Goal: Task Accomplishment & Management: Manage account settings

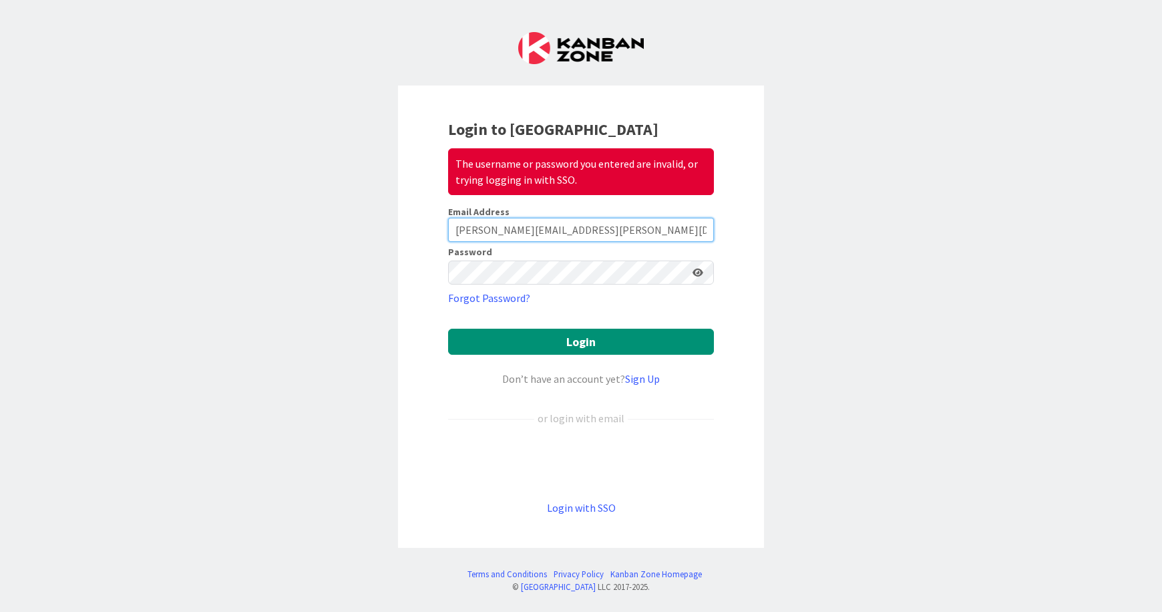
drag, startPoint x: 615, startPoint y: 232, endPoint x: 309, endPoint y: 198, distance: 307.7
click at [309, 198] on div "Login to Kanban Zone The username or password you entered are invalid, or tryin…" at bounding box center [581, 306] width 1162 height 612
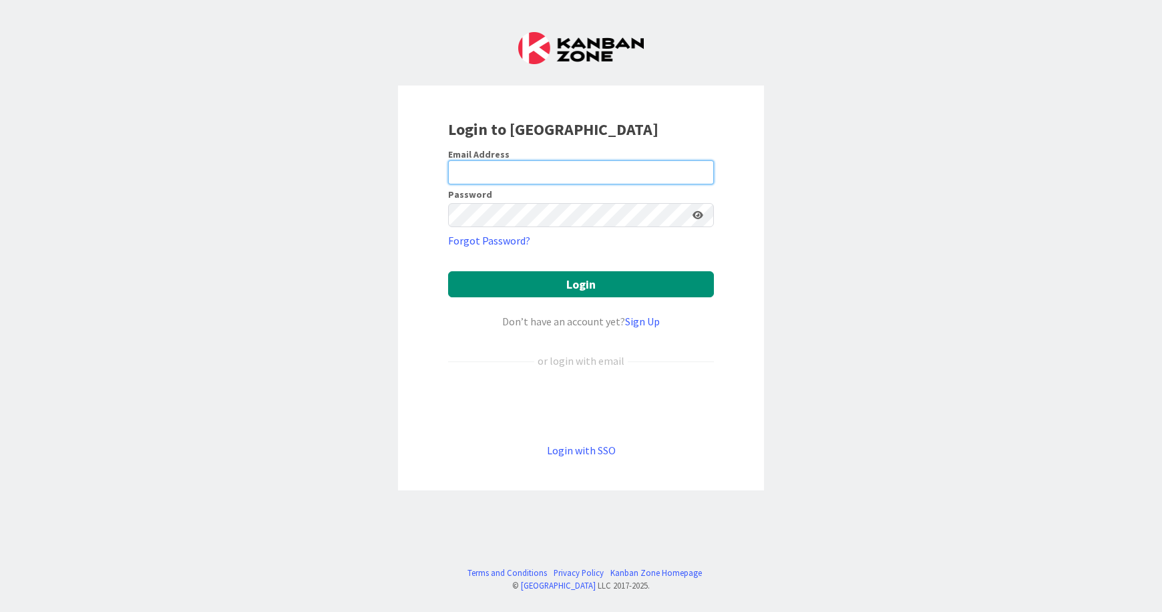
click at [559, 172] on input "email" at bounding box center [581, 172] width 266 height 24
paste input "[PERSON_NAME][EMAIL_ADDRESS][PERSON_NAME][DOMAIN_NAME]"
type input "[PERSON_NAME][EMAIL_ADDRESS][PERSON_NAME][DOMAIN_NAME]"
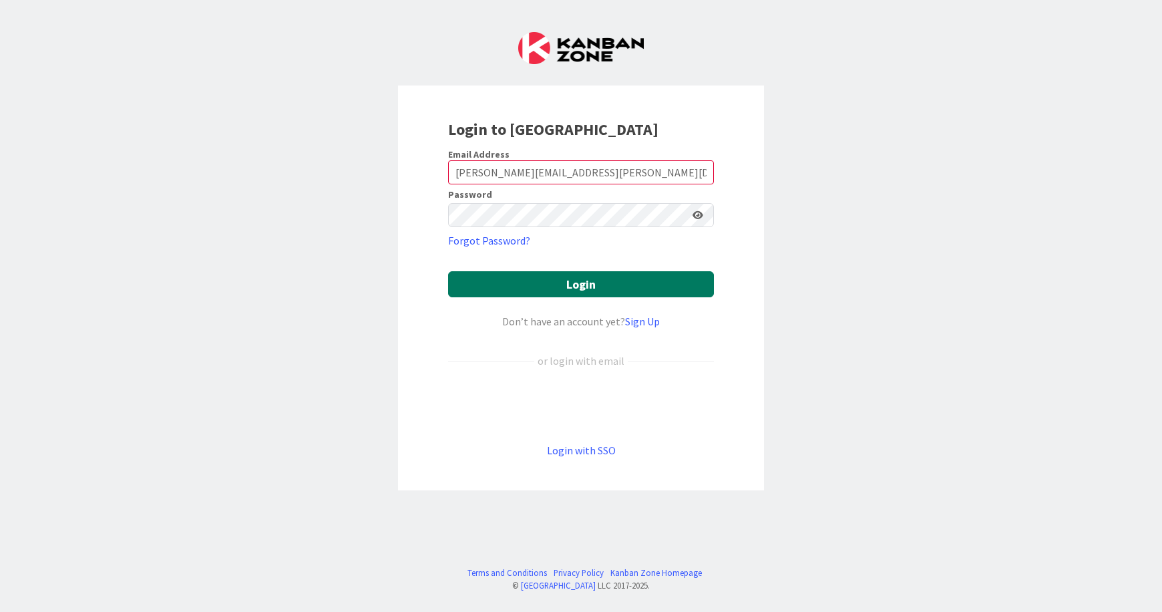
click at [580, 288] on button "Login" at bounding box center [581, 284] width 266 height 26
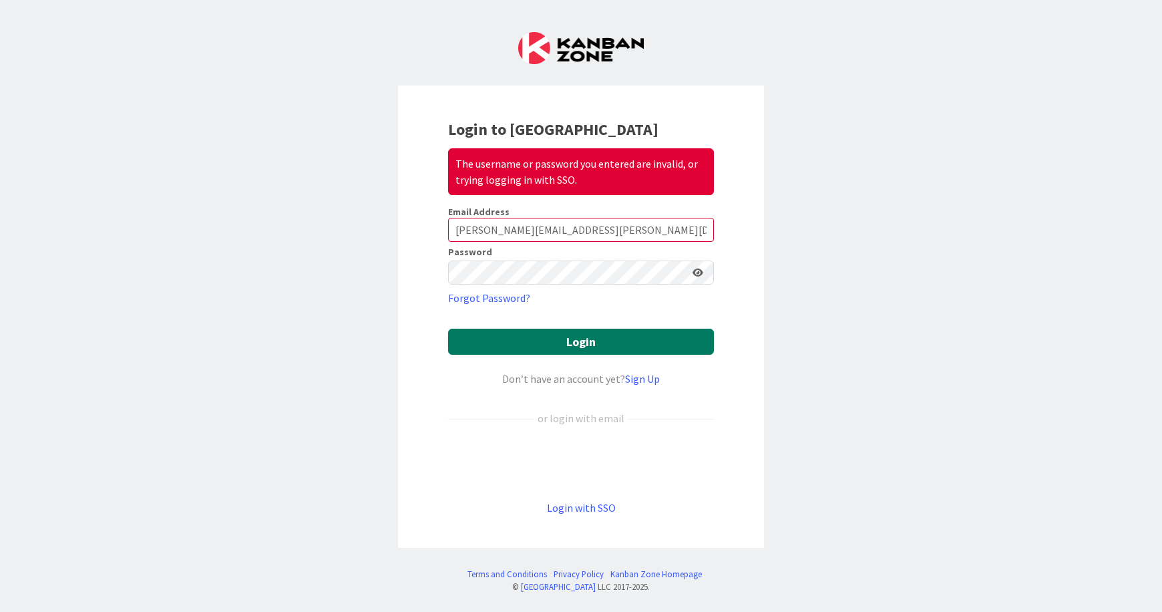
click at [572, 343] on button "Login" at bounding box center [581, 342] width 266 height 26
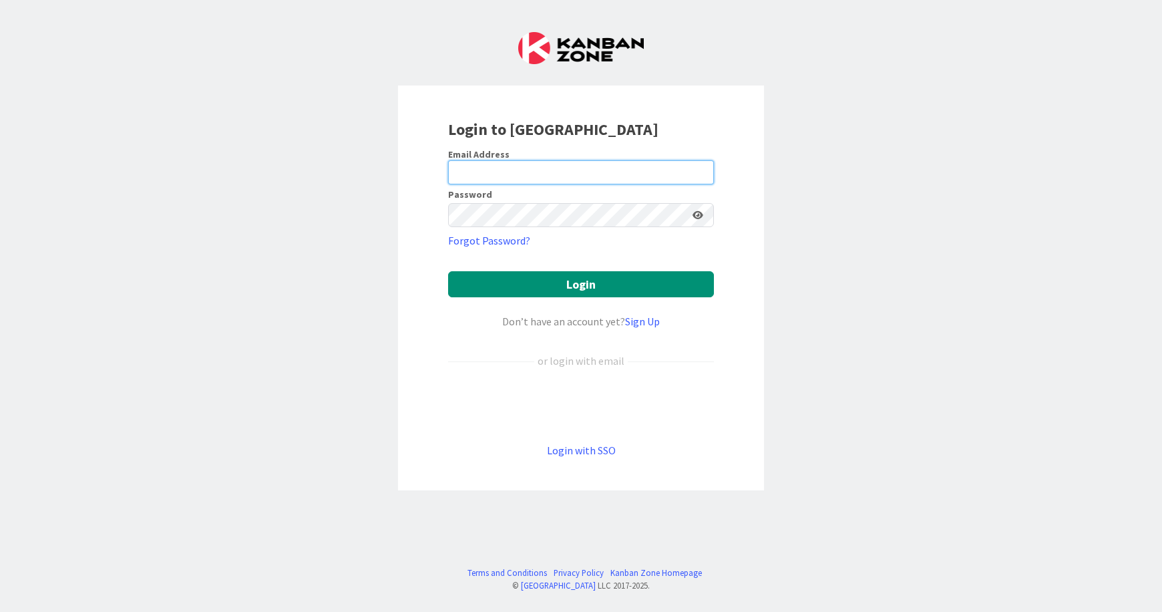
click at [566, 182] on input "email" at bounding box center [581, 172] width 266 height 24
paste input "[PERSON_NAME][EMAIL_ADDRESS][PERSON_NAME][DOMAIN_NAME]"
type input "[PERSON_NAME][EMAIL_ADDRESS][PERSON_NAME][DOMAIN_NAME]"
click at [389, 186] on div "Login to Kanban Zone Email Address ricardo.f.ferreira.ext@igfej.mj.pt Password …" at bounding box center [581, 306] width 1162 height 612
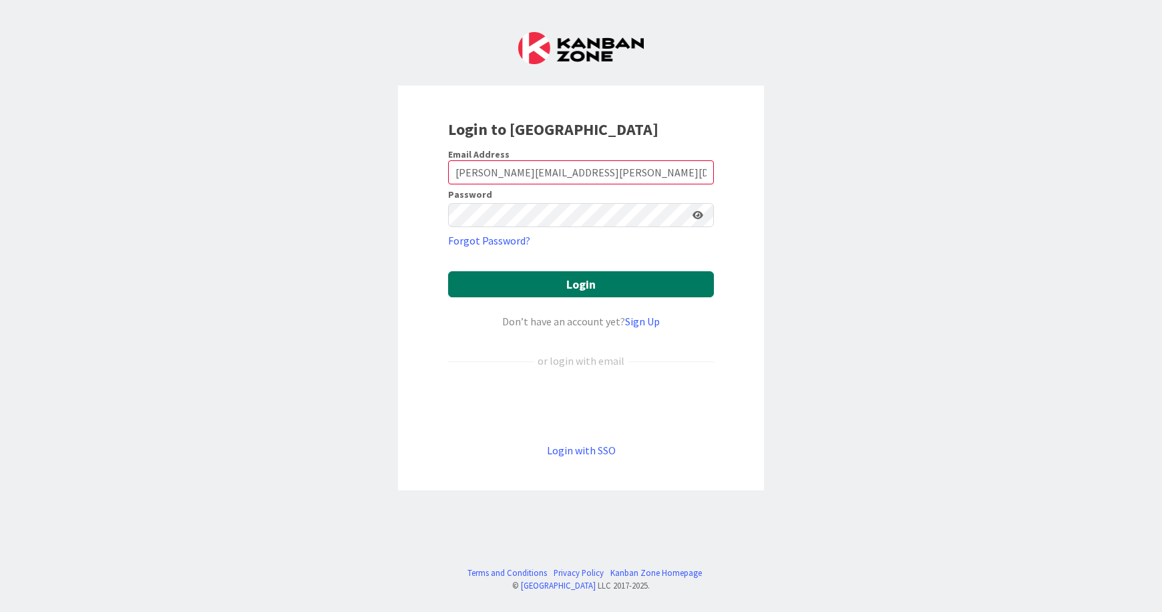
click at [544, 281] on button "Login" at bounding box center [581, 284] width 266 height 26
